Goal: Task Accomplishment & Management: Manage account settings

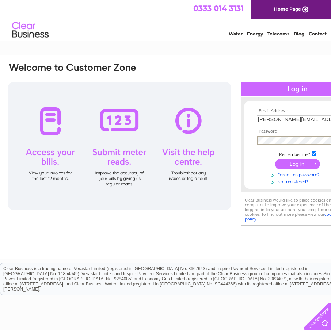
click at [304, 165] on input "submit" at bounding box center [297, 164] width 45 height 10
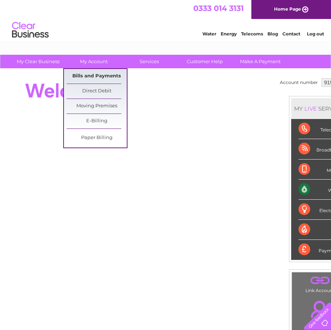
click at [91, 77] on link "Bills and Payments" at bounding box center [96, 76] width 60 height 15
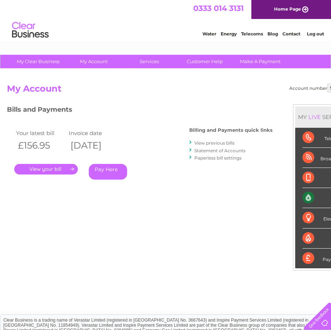
click at [40, 170] on link "." at bounding box center [46, 169] width 64 height 11
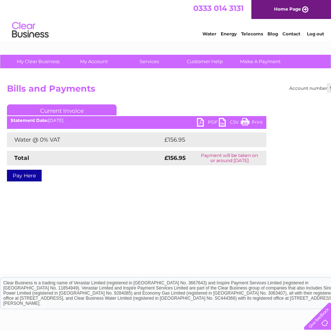
click at [210, 121] on link "PDF" at bounding box center [208, 123] width 22 height 11
click at [313, 34] on link "Log out" at bounding box center [315, 33] width 17 height 5
